Goal: Information Seeking & Learning: Learn about a topic

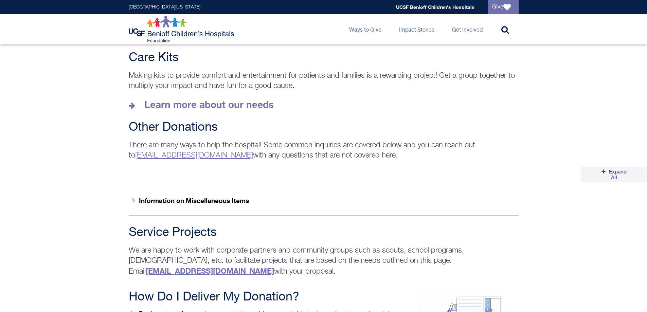
scroll to position [849, 0]
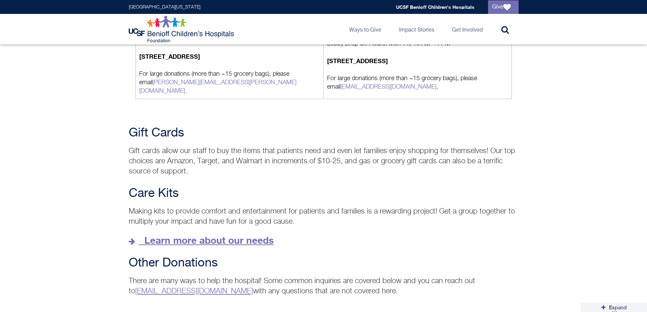
click at [250, 235] on strong "Learn more about our needs" at bounding box center [208, 240] width 129 height 11
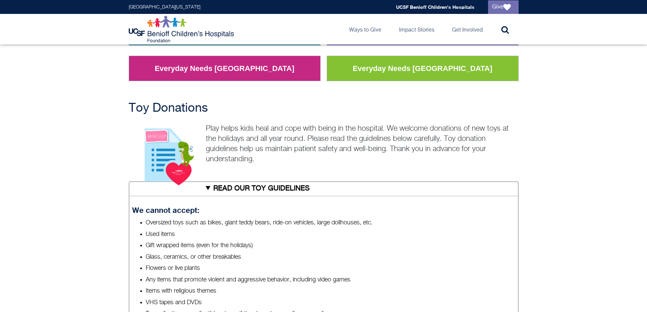
scroll to position [102, 0]
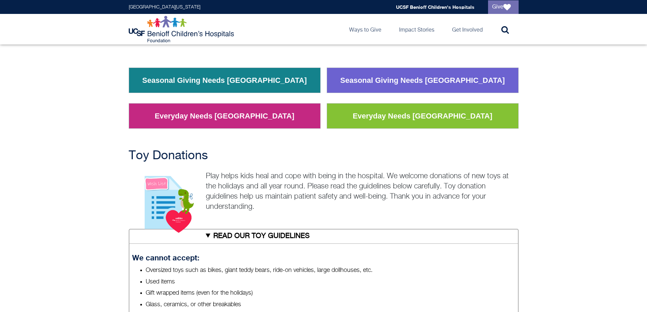
click at [214, 76] on link "Seasonal Giving Needs [GEOGRAPHIC_DATA]" at bounding box center [224, 81] width 175 height 18
click at [230, 83] on link "Seasonal Giving Needs [GEOGRAPHIC_DATA]" at bounding box center [224, 81] width 175 height 18
click at [217, 119] on link "Everyday Needs [GEOGRAPHIC_DATA]" at bounding box center [225, 116] width 150 height 18
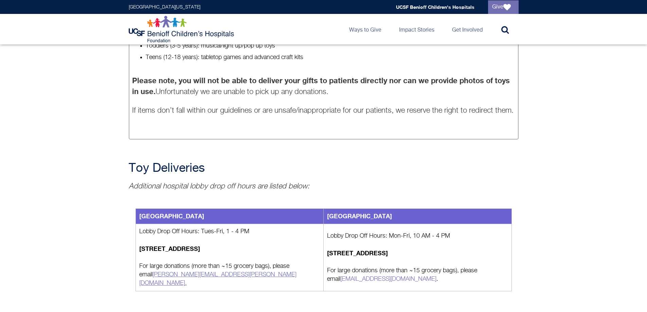
scroll to position [748, 0]
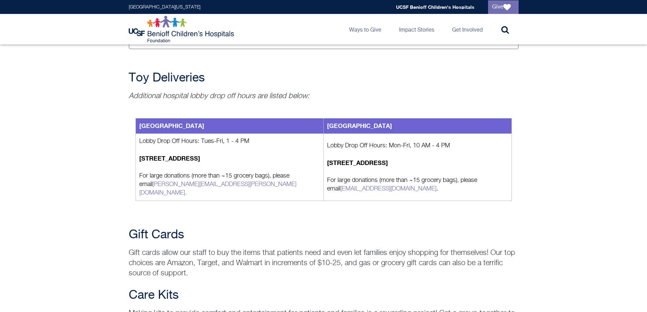
click at [160, 289] on h2 "Care Kits" at bounding box center [324, 296] width 390 height 14
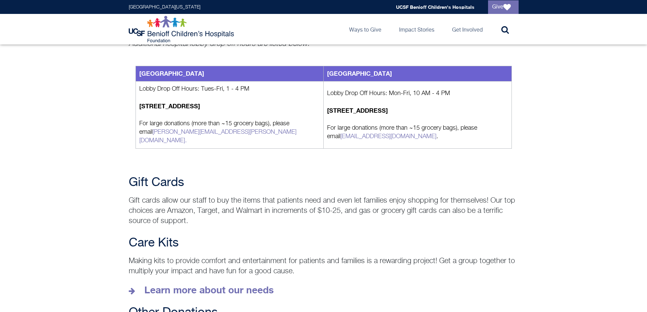
scroll to position [849, 0]
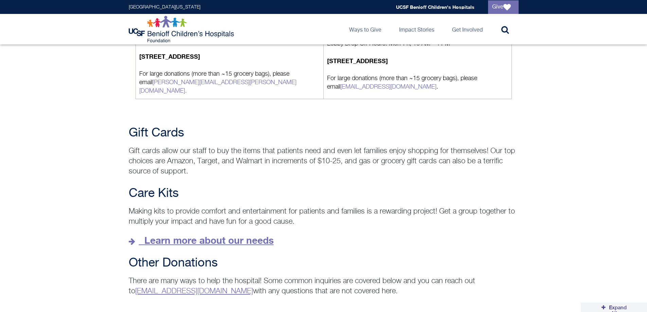
click at [168, 235] on strong "Learn more about our needs" at bounding box center [208, 240] width 129 height 11
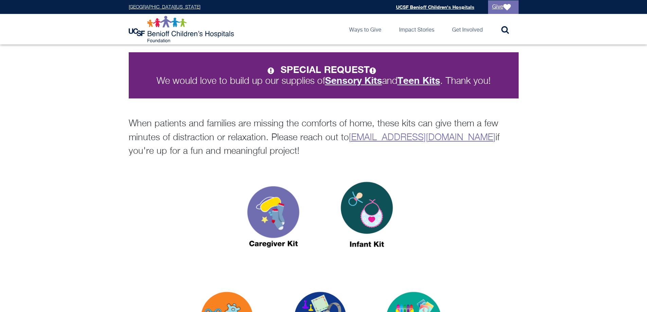
scroll to position [170, 0]
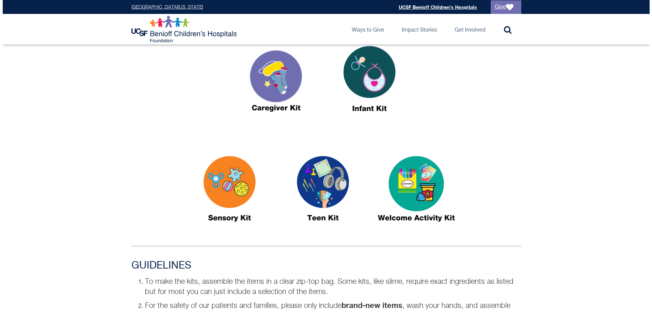
scroll to position [340, 0]
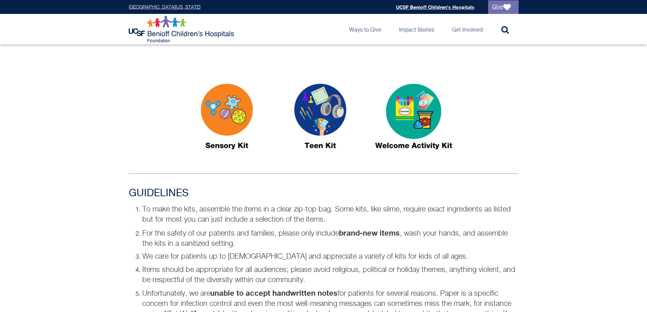
click at [218, 115] on img at bounding box center [227, 120] width 85 height 98
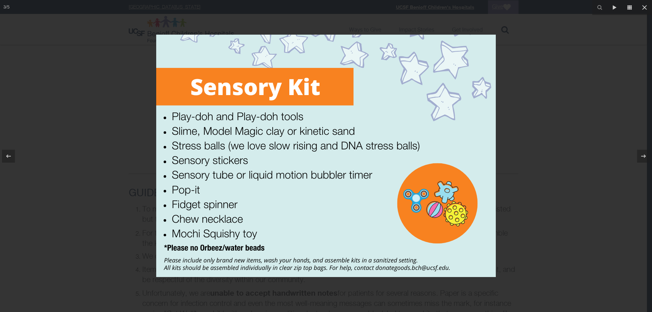
drag, startPoint x: 144, startPoint y: 59, endPoint x: 228, endPoint y: 45, distance: 85.7
click at [143, 59] on div at bounding box center [326, 156] width 652 height 312
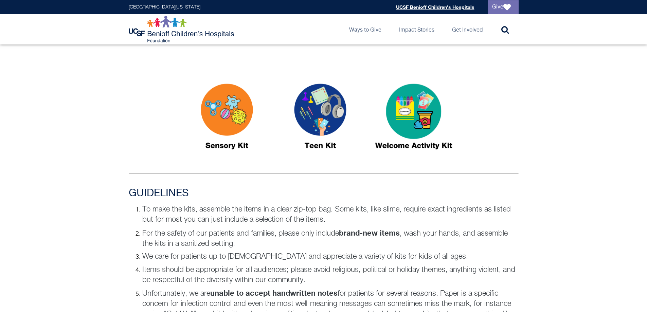
click at [325, 113] on img at bounding box center [320, 120] width 85 height 98
